Goal: Check status: Check status

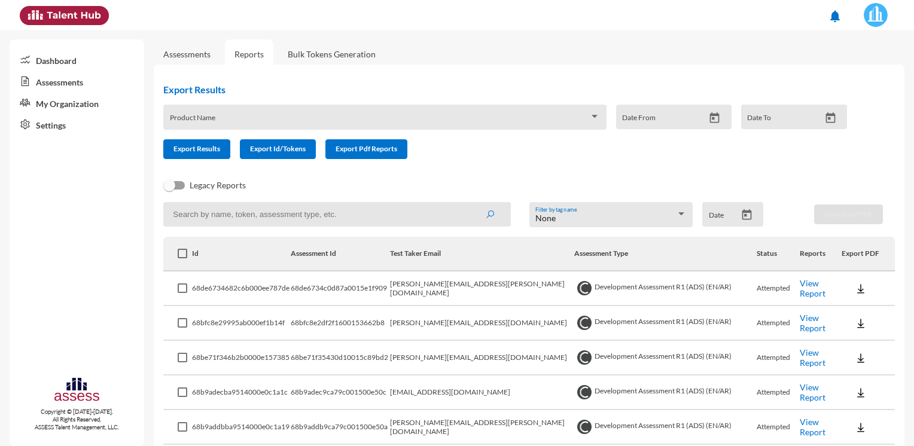
click at [311, 215] on input at bounding box center [337, 214] width 348 height 25
paste input "[EMAIL_ADDRESS][DOMAIN_NAME]"
click at [471, 203] on button "submit" at bounding box center [490, 214] width 38 height 22
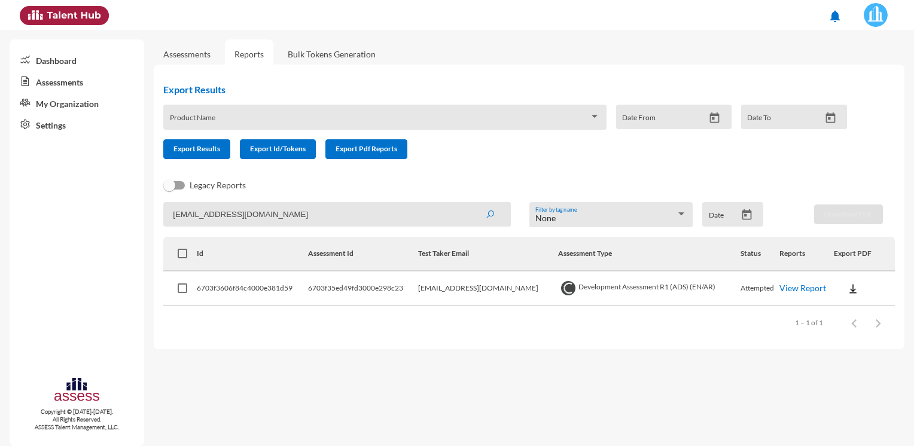
click at [343, 213] on input "[EMAIL_ADDRESS][DOMAIN_NAME]" at bounding box center [337, 214] width 348 height 25
click at [342, 214] on input "[EMAIL_ADDRESS][DOMAIN_NAME]" at bounding box center [337, 214] width 348 height 25
paste input "Mohmed.MAbdElhamed"
click at [471, 203] on button "submit" at bounding box center [490, 214] width 38 height 22
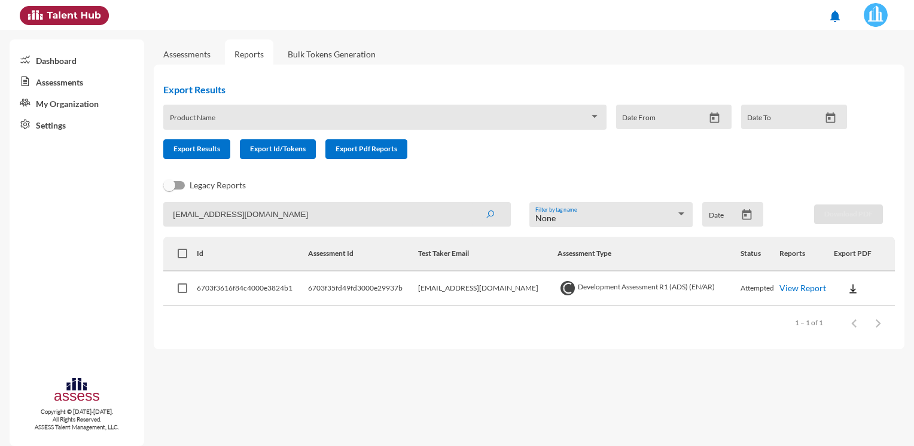
click at [336, 209] on input "[EMAIL_ADDRESS][DOMAIN_NAME]" at bounding box center [337, 214] width 348 height 25
click at [336, 210] on input "[EMAIL_ADDRESS][DOMAIN_NAME]" at bounding box center [337, 214] width 348 height 25
click at [335, 211] on input "[EMAIL_ADDRESS][DOMAIN_NAME]" at bounding box center [337, 214] width 348 height 25
click at [334, 229] on app-recent-report "[EMAIL_ADDRESS][DOMAIN_NAME] None Filter by tag name Date Download PDF Id Asses…" at bounding box center [529, 271] width 732 height 138
click at [335, 220] on input "[EMAIL_ADDRESS][DOMAIN_NAME]" at bounding box center [337, 214] width 348 height 25
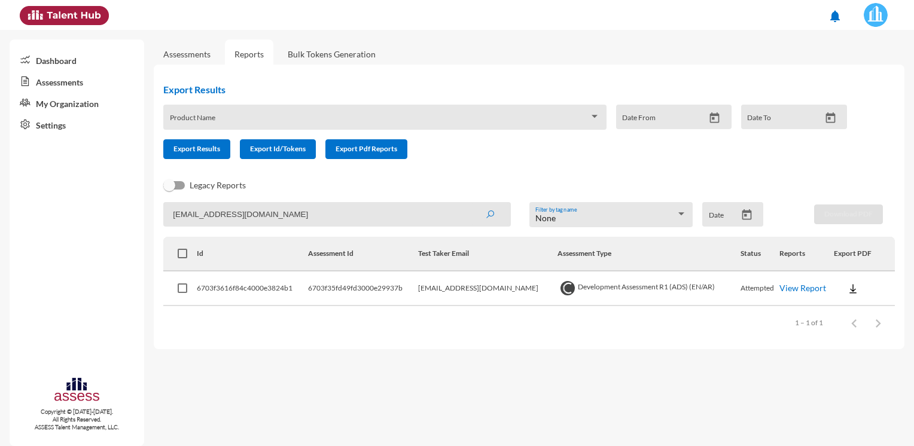
click at [335, 220] on input "[EMAIL_ADDRESS][DOMAIN_NAME]" at bounding box center [337, 214] width 348 height 25
paste input "mahmoud.allam"
click at [471, 203] on button "submit" at bounding box center [490, 214] width 38 height 22
click at [305, 209] on input "[EMAIL_ADDRESS][DOMAIN_NAME]" at bounding box center [337, 214] width 348 height 25
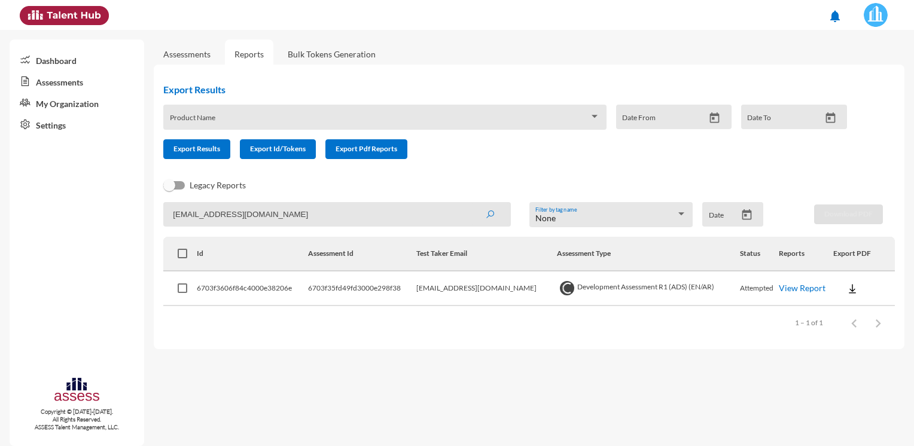
click at [305, 209] on input "[EMAIL_ADDRESS][DOMAIN_NAME]" at bounding box center [337, 214] width 348 height 25
paste input "[PERSON_NAME].mabdelgawad"
type input "[PERSON_NAME][EMAIL_ADDRESS][DOMAIN_NAME]"
click at [471, 203] on button "submit" at bounding box center [490, 214] width 38 height 22
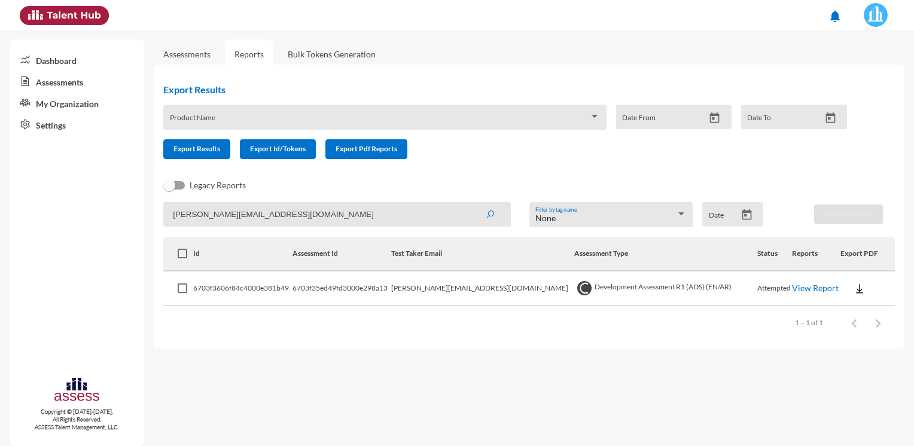
click at [364, 224] on input "[PERSON_NAME][EMAIL_ADDRESS][DOMAIN_NAME]" at bounding box center [337, 214] width 348 height 25
paste input
click at [364, 217] on input at bounding box center [337, 214] width 348 height 25
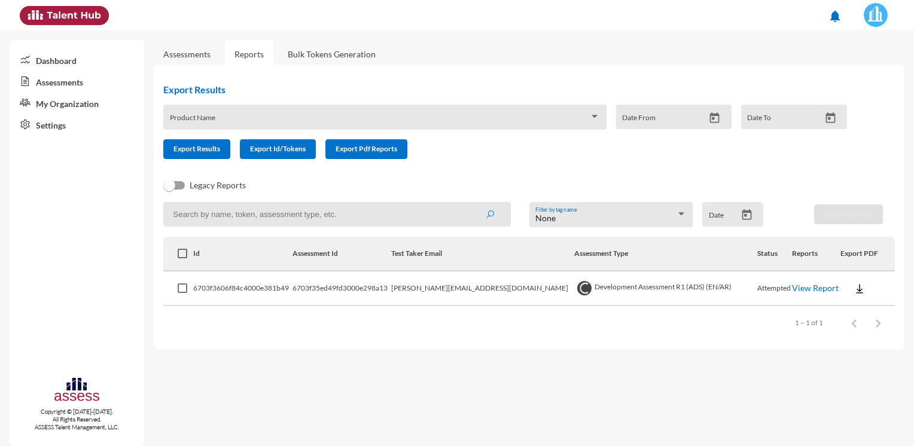
paste input
click at [288, 213] on input at bounding box center [337, 214] width 348 height 25
click at [373, 213] on input at bounding box center [337, 214] width 348 height 25
click at [325, 214] on input at bounding box center [337, 214] width 348 height 25
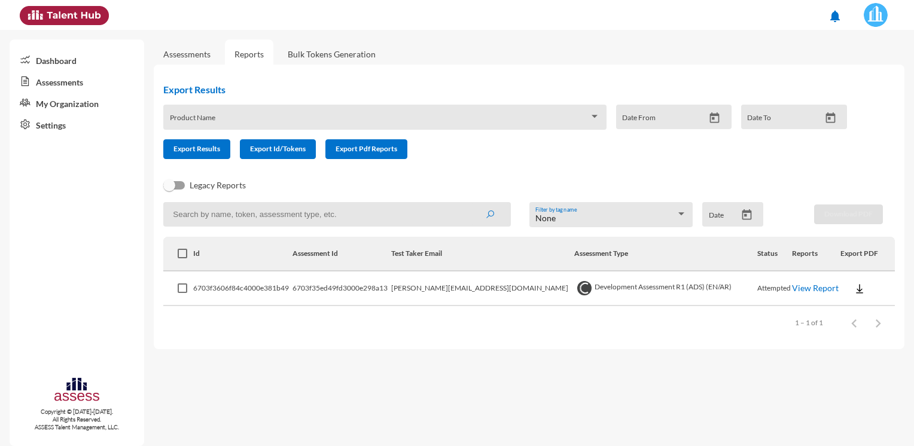
paste input "[PERSON_NAME][EMAIL_ADDRESS][DOMAIN_NAME]"
click at [471, 203] on button "submit" at bounding box center [490, 214] width 38 height 22
drag, startPoint x: 304, startPoint y: 215, endPoint x: 153, endPoint y: 217, distance: 151.4
click at [153, 217] on mat-sidenav-container "Dashboard Assessments My Organization Settings Copyright © [DATE]-[DATE]. All R…" at bounding box center [457, 238] width 914 height 416
paste input "narden.nasr@h"
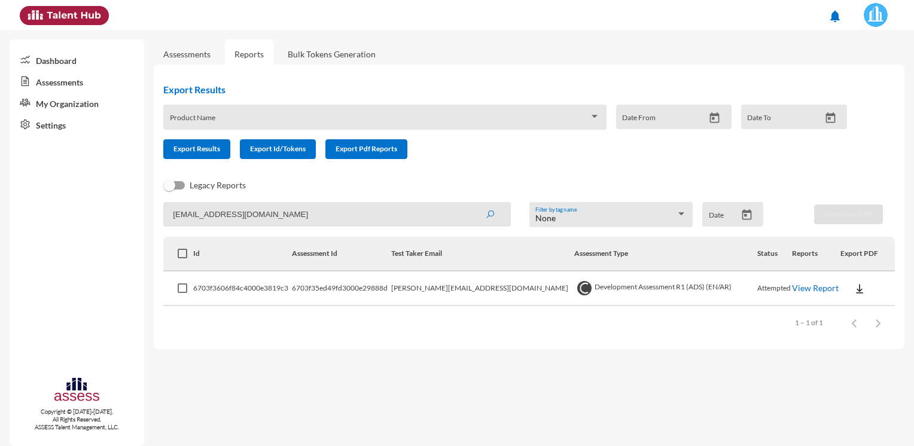
click at [471, 203] on button "submit" at bounding box center [490, 214] width 38 height 22
drag, startPoint x: 323, startPoint y: 214, endPoint x: 302, endPoint y: 214, distance: 21.5
click at [302, 214] on input "[EMAIL_ADDRESS][DOMAIN_NAME]" at bounding box center [337, 214] width 348 height 25
drag, startPoint x: 392, startPoint y: 360, endPoint x: 254, endPoint y: 436, distance: 158.2
click at [392, 361] on mat-sidenav-content "Assessments Reports Bulk Tokens Generation Export Results Product Name Date Fro…" at bounding box center [534, 238] width 760 height 416
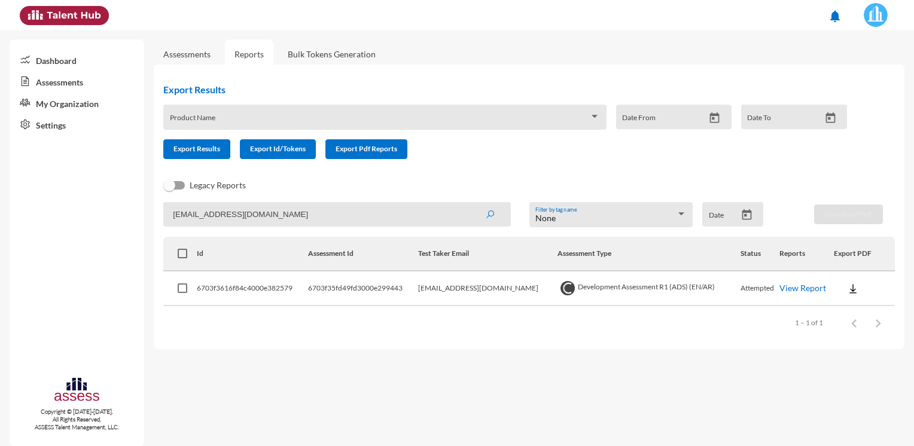
drag, startPoint x: 322, startPoint y: 210, endPoint x: 145, endPoint y: 231, distance: 178.9
click at [145, 231] on mat-sidenav-container "Dashboard Assessments My Organization Settings Copyright © [DATE]-[DATE]. All R…" at bounding box center [457, 238] width 914 height 416
paste input "[PERSON_NAME].[PERSON_NAME]"
click at [471, 203] on button "submit" at bounding box center [490, 214] width 38 height 22
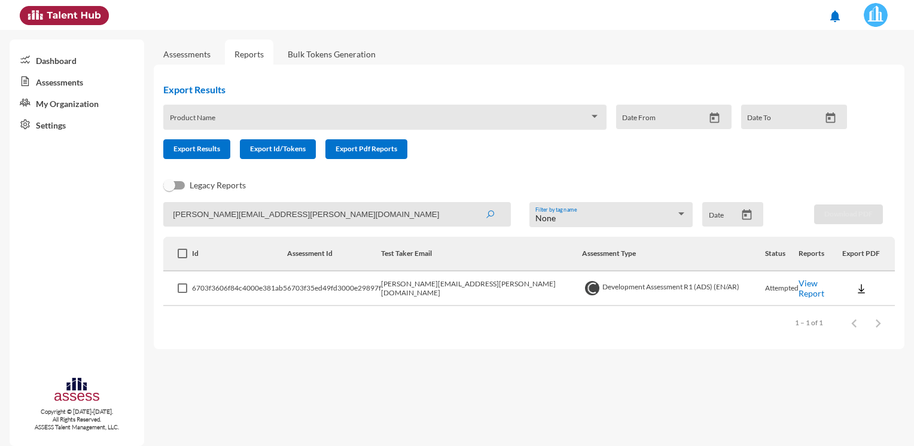
click at [311, 217] on input "[PERSON_NAME][EMAIL_ADDRESS][PERSON_NAME][DOMAIN_NAME]" at bounding box center [337, 214] width 348 height 25
paste input "walaa.khalil"
click at [471, 203] on button "submit" at bounding box center [490, 214] width 38 height 22
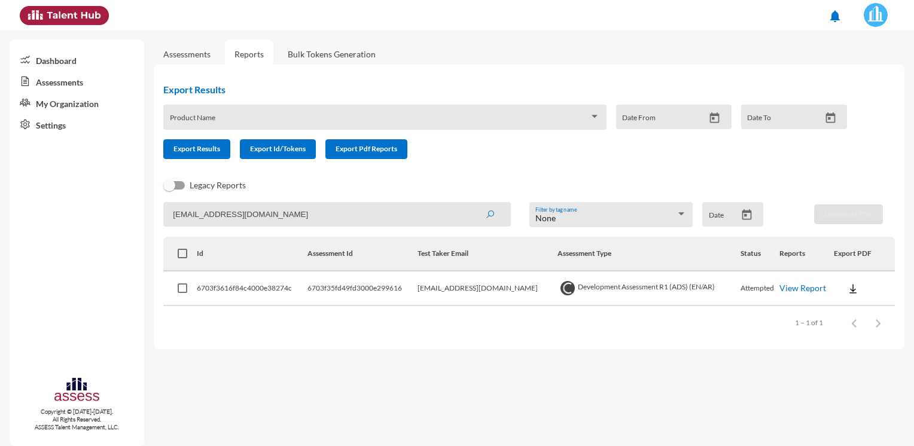
drag, startPoint x: 306, startPoint y: 211, endPoint x: 48, endPoint y: 239, distance: 259.3
click at [48, 239] on mat-sidenav-container "Dashboard Assessments My Organization Settings Copyright © [DATE]-[DATE]. All R…" at bounding box center [457, 238] width 914 height 416
paste input "[PERSON_NAME].kama"
click at [471, 203] on button "submit" at bounding box center [490, 214] width 38 height 22
drag, startPoint x: 322, startPoint y: 217, endPoint x: 123, endPoint y: 236, distance: 200.8
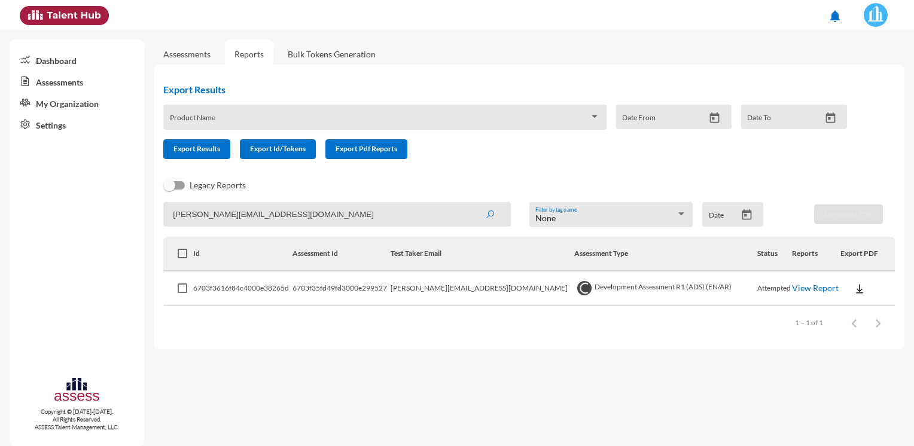
click at [122, 236] on mat-sidenav-container "Dashboard Assessments My Organization Settings Copyright © [DATE]-[DATE]. All R…" at bounding box center [457, 238] width 914 height 416
paste input "Hossam.Zakaria"
click at [471, 203] on button "submit" at bounding box center [490, 214] width 38 height 22
drag, startPoint x: 317, startPoint y: 213, endPoint x: 90, endPoint y: 218, distance: 226.2
click at [90, 218] on mat-sidenav-container "Dashboard Assessments My Organization Settings Copyright © [DATE]-[DATE]. All R…" at bounding box center [457, 238] width 914 height 416
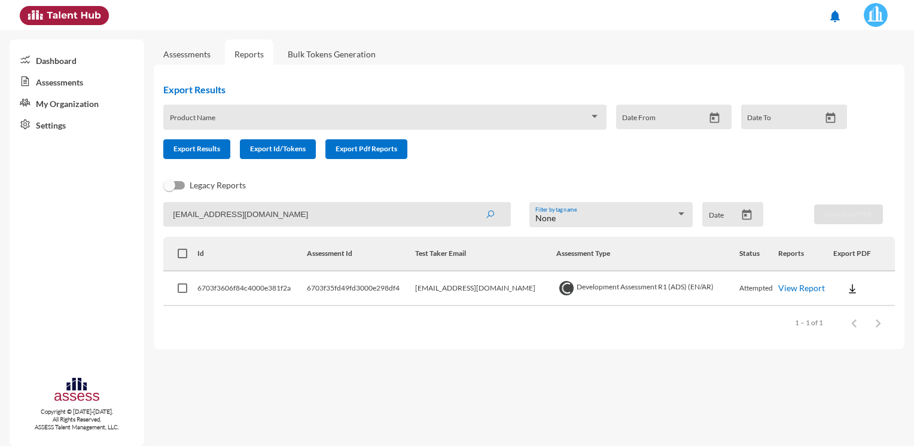
paste input "[PERSON_NAME].[PERSON_NAME]@H"
click at [471, 203] on button "submit" at bounding box center [490, 214] width 38 height 22
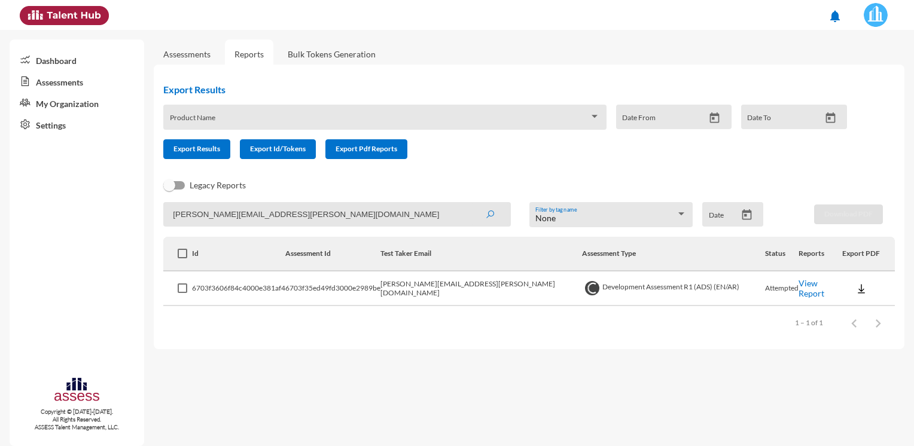
drag, startPoint x: 309, startPoint y: 219, endPoint x: 90, endPoint y: 218, distance: 219.0
click at [91, 218] on mat-sidenav-container "Dashboard Assessments My Organization Settings Copyright © [DATE]-[DATE]. All R…" at bounding box center [457, 238] width 914 height 416
paste input "eeba"
type input "[PERSON_NAME][EMAIL_ADDRESS][PERSON_NAME][DOMAIN_NAME]"
click at [471, 203] on button "submit" at bounding box center [490, 214] width 38 height 22
